Goal: Transaction & Acquisition: Subscribe to service/newsletter

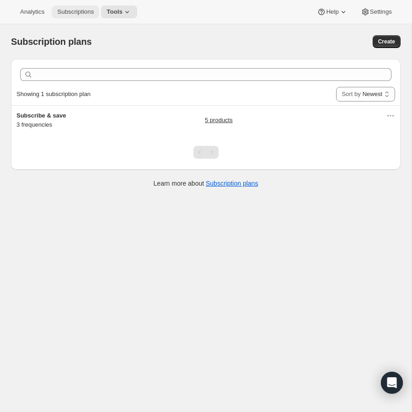
click at [91, 15] on span "Subscriptions" at bounding box center [75, 11] width 37 height 7
